Goal: Navigation & Orientation: Find specific page/section

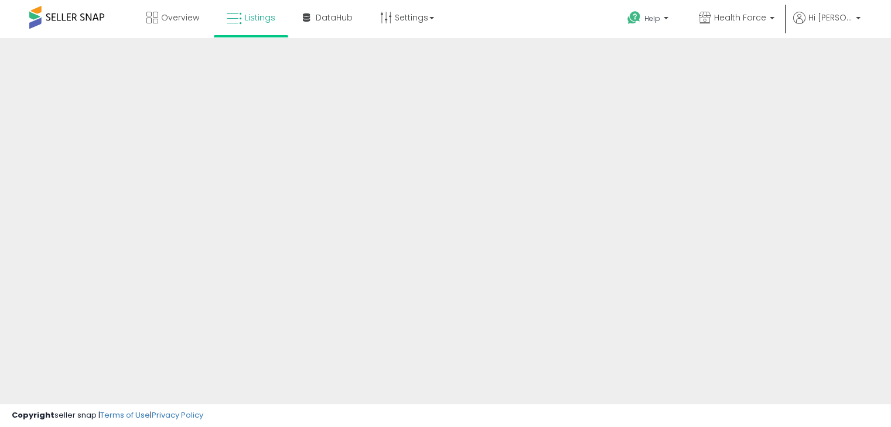
click at [63, 18] on span at bounding box center [66, 17] width 75 height 23
click at [68, 18] on span at bounding box center [66, 17] width 75 height 23
click at [181, 19] on span "Overview" at bounding box center [180, 18] width 38 height 12
click at [250, 21] on span "Listings" at bounding box center [260, 18] width 30 height 12
